Goal: Task Accomplishment & Management: Manage account settings

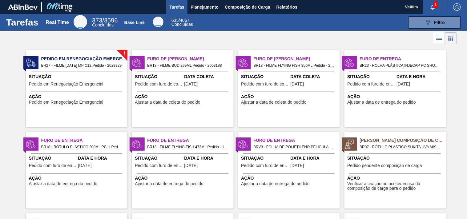
click at [184, 81] on div "Situação Pedido com furo de coleta Data Coleta 07/09/2025" at bounding box center [183, 81] width 102 height 15
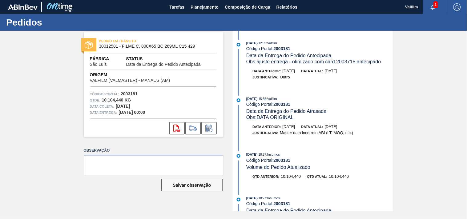
click at [217, 129] on div "svg{fill:#ff0000}" at bounding box center [154, 128] width 140 height 12
click at [211, 125] on icon at bounding box center [209, 128] width 10 height 7
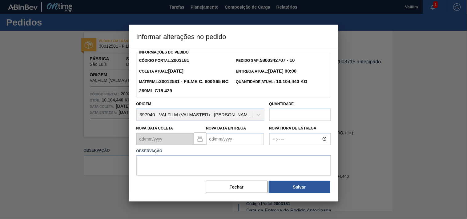
drag, startPoint x: 230, startPoint y: 186, endPoint x: 217, endPoint y: 183, distance: 13.0
click at [230, 186] on button "Fechar" at bounding box center [237, 187] width 62 height 12
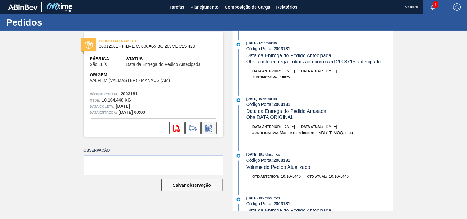
click at [207, 134] on button at bounding box center [208, 128] width 15 height 12
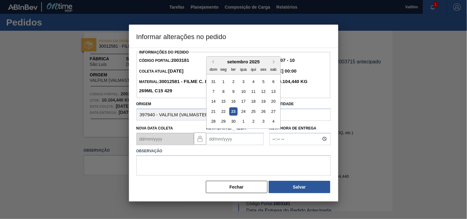
click at [214, 143] on Entrega2003181 "Nova Data Entrega" at bounding box center [235, 139] width 58 height 12
type Entrega2003181 "6"
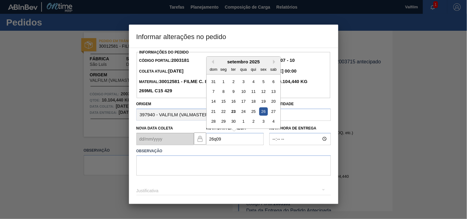
click at [263, 115] on div "26" at bounding box center [263, 111] width 8 height 8
type Entrega2003181 "[DATE]"
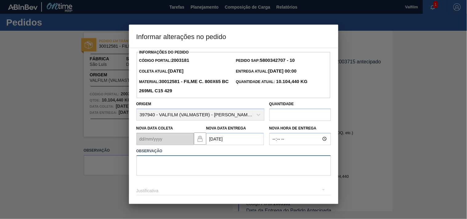
click at [162, 170] on textarea at bounding box center [233, 166] width 195 height 20
type textarea "ajuste entrega - antecipação cliente"
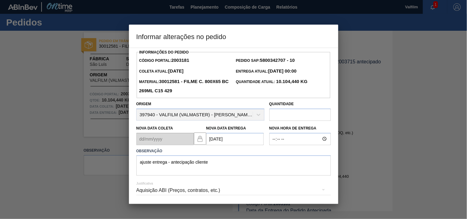
click at [152, 199] on div "Aquisição ABI (Preços, contratos, etc.)" at bounding box center [233, 190] width 195 height 17
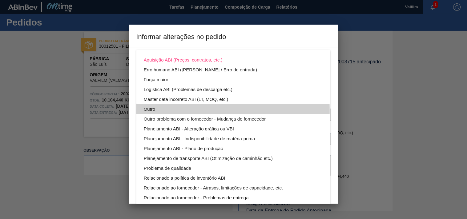
click at [154, 111] on div "Outro" at bounding box center [233, 109] width 179 height 10
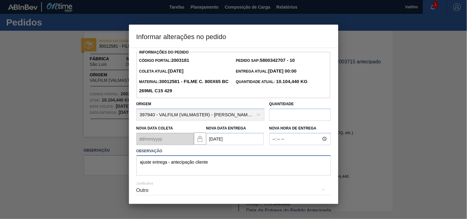
click at [218, 168] on textarea "ajuste entrega - antecipação cliente" at bounding box center [233, 166] width 195 height 20
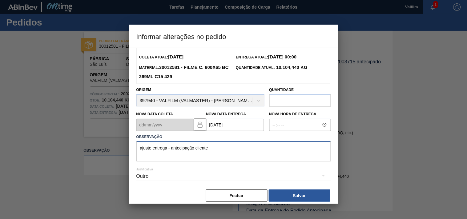
scroll to position [22, 0]
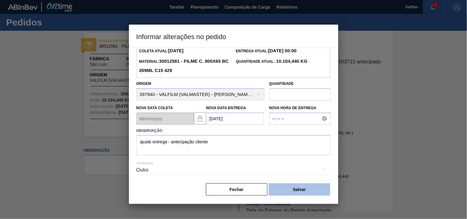
click at [300, 191] on button "Salvar" at bounding box center [300, 190] width 62 height 12
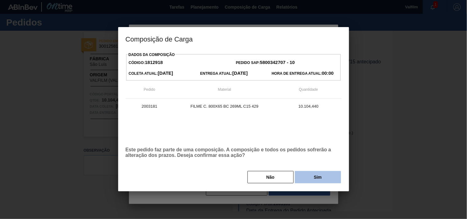
click at [308, 179] on button "Sim" at bounding box center [318, 177] width 46 height 12
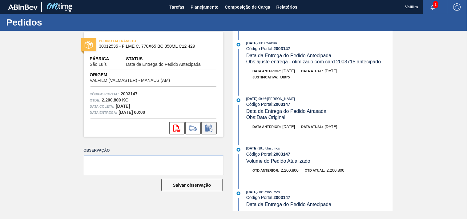
click at [205, 127] on icon at bounding box center [209, 128] width 10 height 7
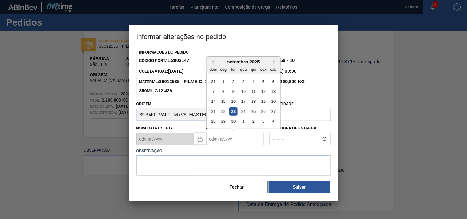
click at [211, 144] on Entrega2003147 "Nova Data Entrega" at bounding box center [235, 139] width 58 height 12
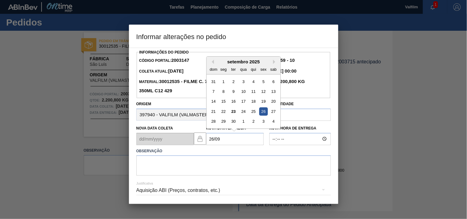
drag, startPoint x: 264, startPoint y: 113, endPoint x: 255, endPoint y: 127, distance: 16.7
click at [264, 114] on div "26" at bounding box center [263, 111] width 8 height 8
type Entrega2003147 "26/09/2025"
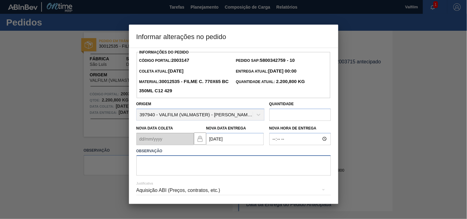
click at [184, 168] on textarea at bounding box center [233, 166] width 195 height 20
type textarea "ajuste entrega - antecipação cliente"
click at [158, 191] on div "Aquisição ABI (Preços, contratos, etc.)" at bounding box center [233, 190] width 195 height 17
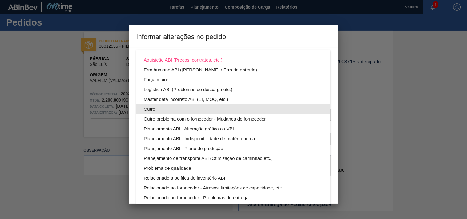
drag, startPoint x: 153, startPoint y: 107, endPoint x: 158, endPoint y: 109, distance: 6.2
click at [153, 107] on div "Outro" at bounding box center [233, 109] width 179 height 10
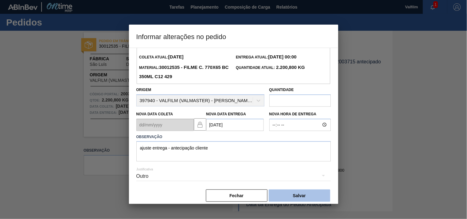
scroll to position [22, 0]
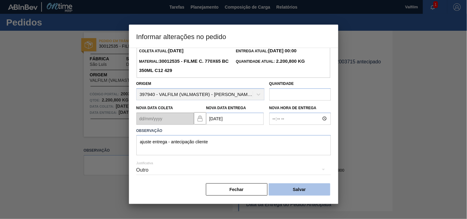
click at [291, 189] on button "Salvar" at bounding box center [300, 190] width 62 height 12
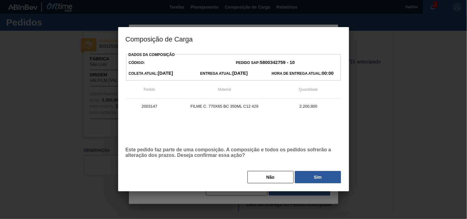
click at [314, 179] on button "Sim" at bounding box center [318, 177] width 46 height 12
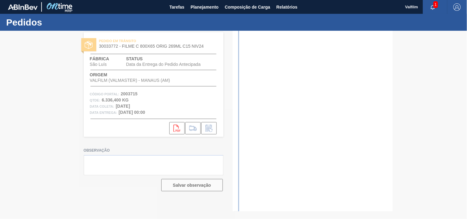
click at [35, 107] on div at bounding box center [233, 125] width 467 height 189
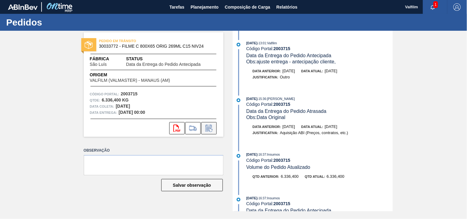
click at [209, 126] on icon at bounding box center [209, 128] width 10 height 7
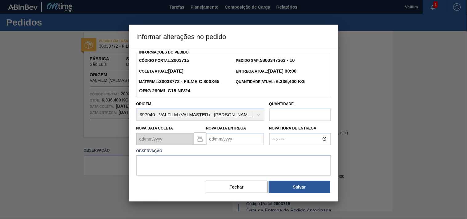
click at [217, 147] on div "Observação" at bounding box center [234, 160] width 200 height 31
click at [216, 144] on Entrega2003715 "Nova Data Entrega" at bounding box center [235, 139] width 58 height 12
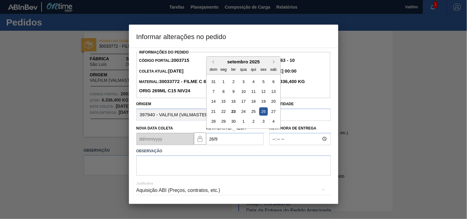
click at [266, 112] on div "26" at bounding box center [263, 111] width 8 height 8
type Entrega2003715 "[DATE]"
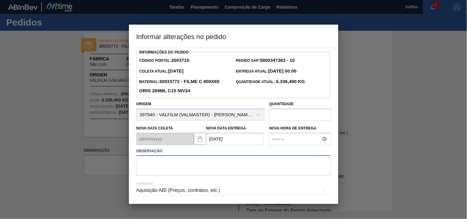
click at [172, 173] on textarea at bounding box center [233, 166] width 195 height 20
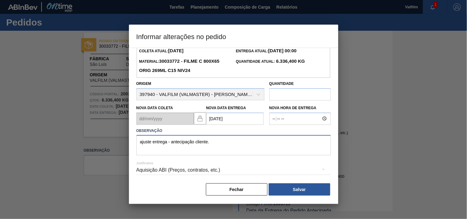
type textarea "ajuste entrega - antecipação cliente."
click at [148, 172] on div "Aquisição ABI (Preços, contratos, etc.)" at bounding box center [233, 170] width 195 height 17
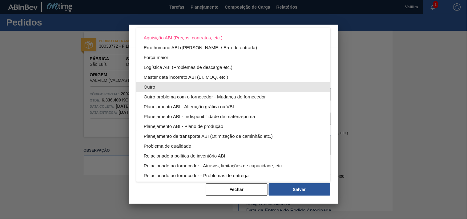
click at [147, 88] on div "Outro" at bounding box center [233, 87] width 179 height 10
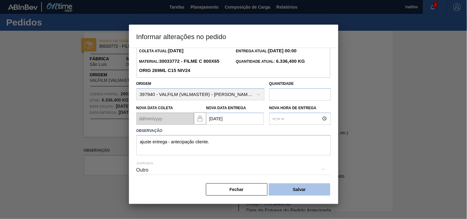
click at [282, 189] on button "Salvar" at bounding box center [300, 190] width 62 height 12
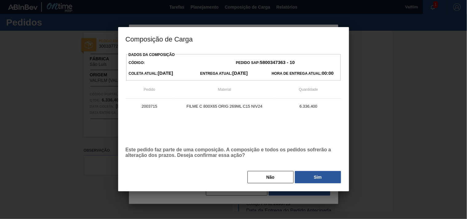
click at [306, 177] on button "Sim" at bounding box center [318, 177] width 46 height 12
